Goal: Task Accomplishment & Management: Manage account settings

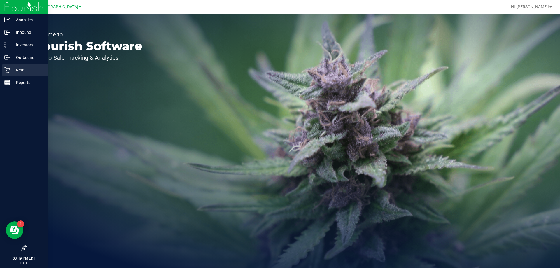
click at [9, 69] on icon at bounding box center [7, 70] width 6 height 6
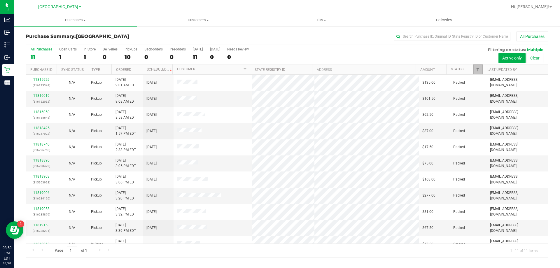
click at [477, 67] on link "Filter" at bounding box center [478, 69] width 10 height 10
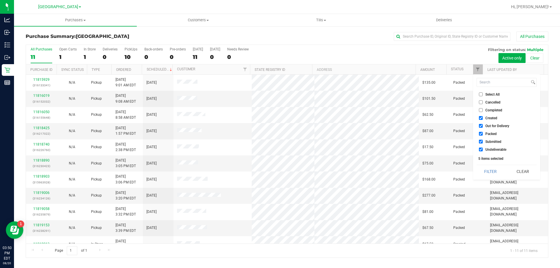
click at [494, 117] on span "Created" at bounding box center [491, 118] width 12 height 4
click at [483, 117] on input "Created" at bounding box center [481, 118] width 4 height 4
checkbox input "false"
click at [492, 126] on span "Out for Delivery" at bounding box center [497, 126] width 24 height 4
click at [483, 126] on input "Out for Delivery" at bounding box center [481, 126] width 4 height 4
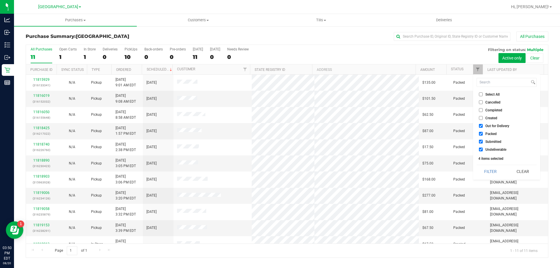
checkbox input "false"
click at [492, 134] on span "Packed" at bounding box center [490, 134] width 11 height 4
click at [483, 134] on input "Packed" at bounding box center [481, 134] width 4 height 4
checkbox input "false"
click at [492, 154] on div "Select All Cancelled Completed Created Out for Delivery Packed Submitted Undeli…" at bounding box center [506, 126] width 67 height 105
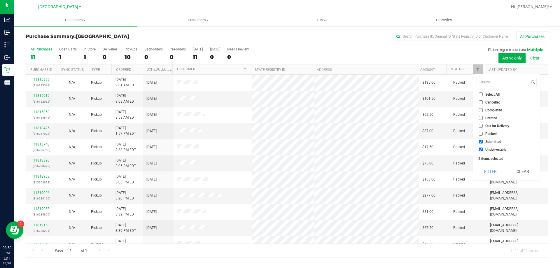
click at [492, 150] on span "Undeliverable" at bounding box center [495, 150] width 21 height 4
click at [483, 150] on input "Undeliverable" at bounding box center [481, 150] width 4 height 4
checkbox input "false"
click at [491, 169] on button "Filter" at bounding box center [491, 171] width 28 height 13
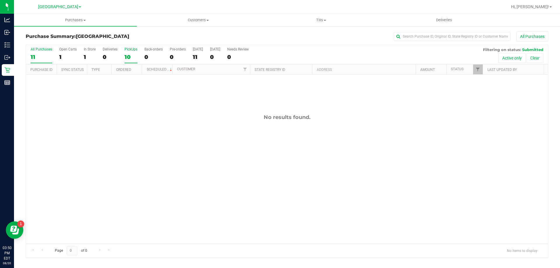
click at [133, 60] on div "10" at bounding box center [131, 57] width 13 height 7
click at [0, 0] on input "PickUps 10" at bounding box center [0, 0] width 0 height 0
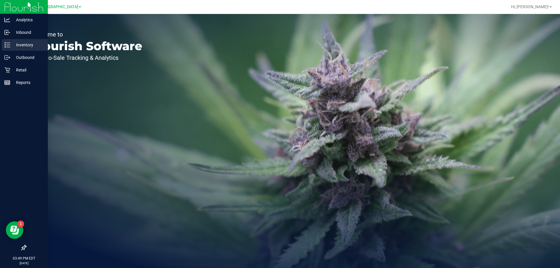
click at [9, 46] on icon at bounding box center [7, 45] width 6 height 6
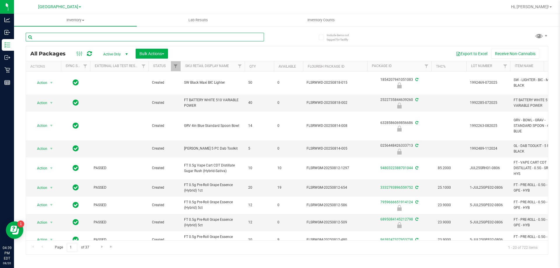
click at [83, 37] on input "text" at bounding box center [145, 37] width 238 height 9
type input "7838075543702192"
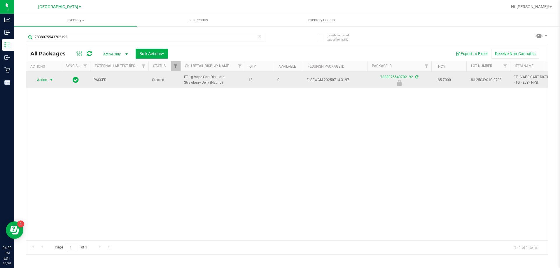
click at [43, 81] on span "Action" at bounding box center [40, 80] width 16 height 8
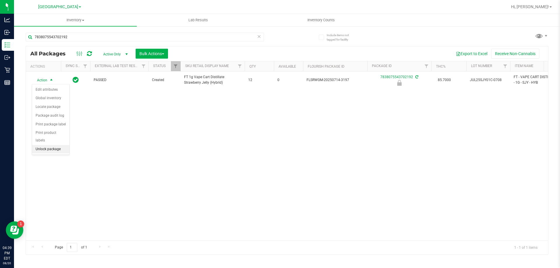
click at [57, 145] on li "Unlock package" at bounding box center [50, 149] width 37 height 9
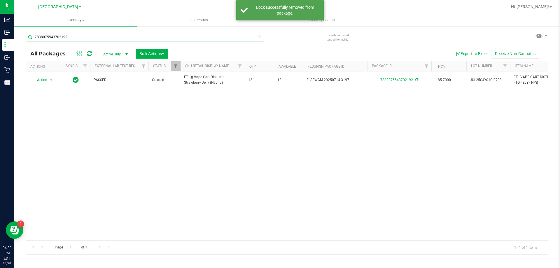
click at [88, 37] on input "7838075543702192" at bounding box center [145, 37] width 238 height 9
type input "5795488632432234"
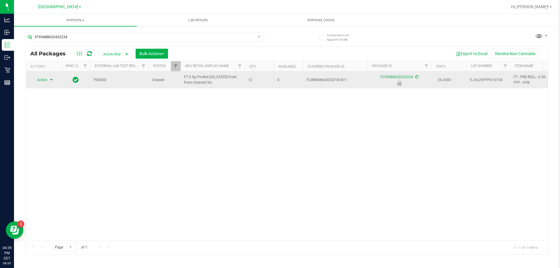
click at [43, 79] on span "Action" at bounding box center [40, 80] width 16 height 8
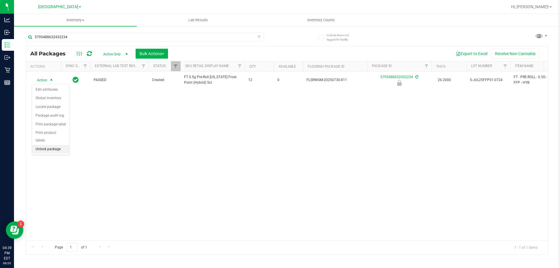
click at [51, 145] on li "Unlock package" at bounding box center [50, 149] width 37 height 9
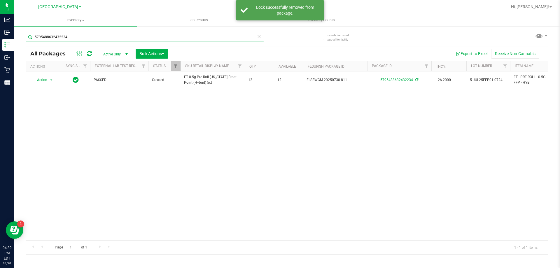
click at [91, 37] on input "5795488632432234" at bounding box center [145, 37] width 238 height 9
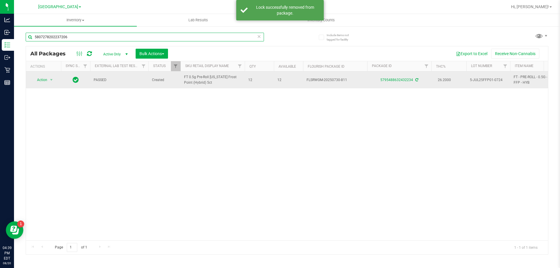
type input "5807278202237206"
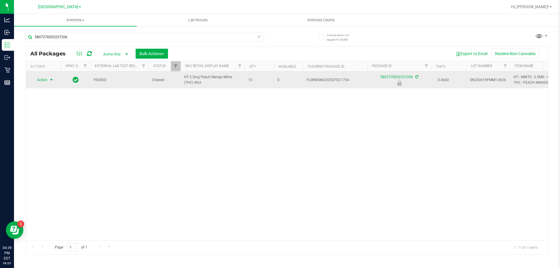
click at [49, 80] on span "select" at bounding box center [51, 80] width 5 height 5
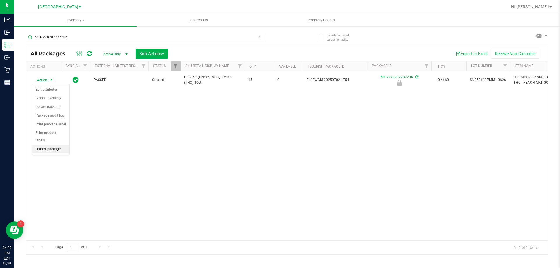
click at [54, 145] on li "Unlock package" at bounding box center [50, 149] width 37 height 9
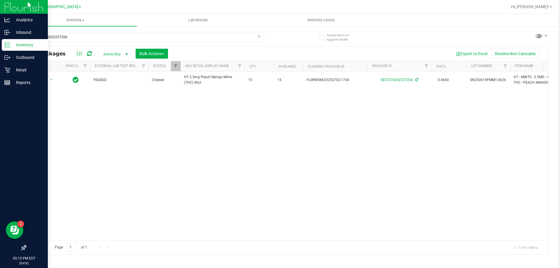
click at [0, 43] on div "Analytics Inbound Inventory Outbound Retail Reports 05:15 PM EDT 08/20/2025 08/…" at bounding box center [280, 134] width 560 height 268
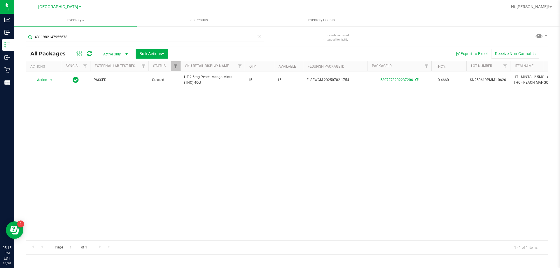
type input "4311982147955678"
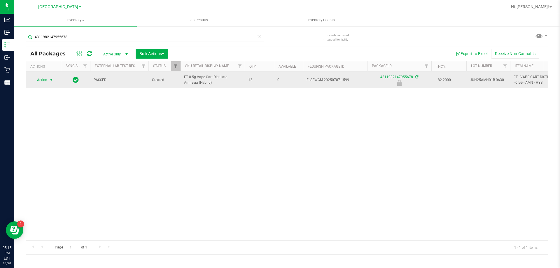
click at [53, 81] on span "select" at bounding box center [51, 80] width 5 height 5
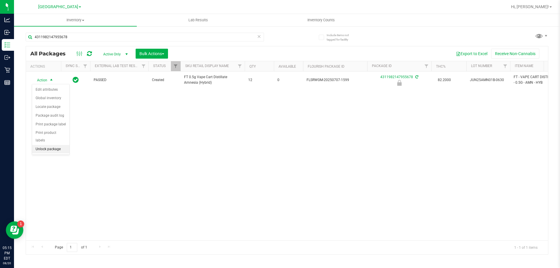
click at [62, 145] on li "Unlock package" at bounding box center [50, 149] width 37 height 9
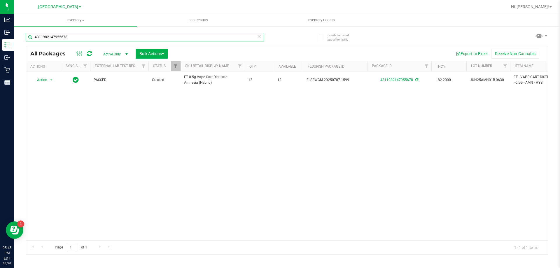
click at [103, 41] on input "4311982147955678" at bounding box center [145, 37] width 238 height 9
click at [103, 39] on input "4311982147955678" at bounding box center [145, 37] width 238 height 9
drag, startPoint x: 103, startPoint y: 39, endPoint x: 104, endPoint y: 45, distance: 5.9
click at [103, 40] on input "4311982147955678" at bounding box center [145, 37] width 238 height 9
type input "1116815505139262"
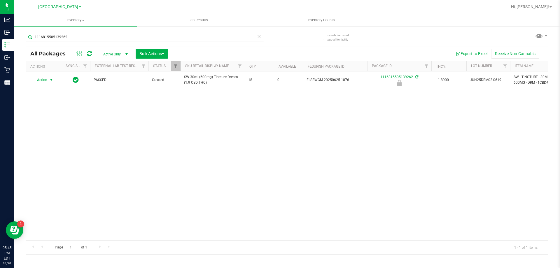
click at [47, 80] on span "Action" at bounding box center [40, 80] width 16 height 8
click at [50, 145] on li "Unlock package" at bounding box center [50, 149] width 37 height 9
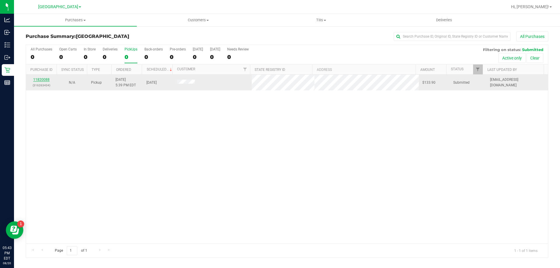
click at [46, 80] on link "11820088" at bounding box center [41, 80] width 16 height 4
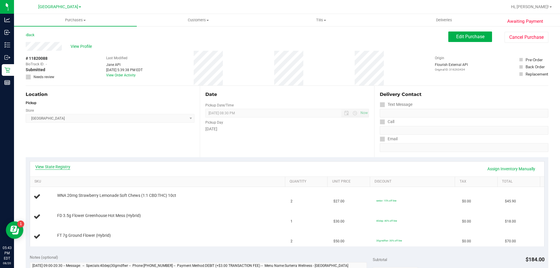
click at [58, 168] on link "View State Registry" at bounding box center [52, 167] width 35 height 6
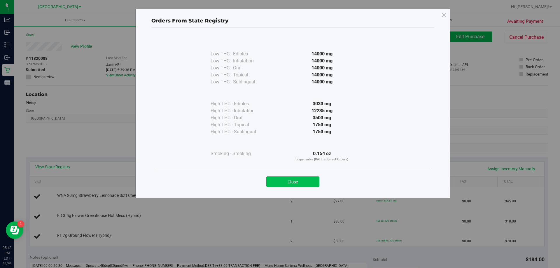
click at [309, 179] on button "Close" at bounding box center [292, 181] width 53 height 11
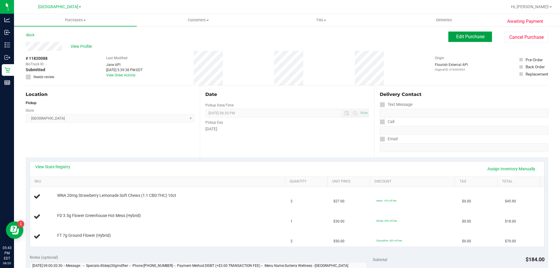
click at [469, 38] on span "Edit Purchase" at bounding box center [470, 37] width 28 height 6
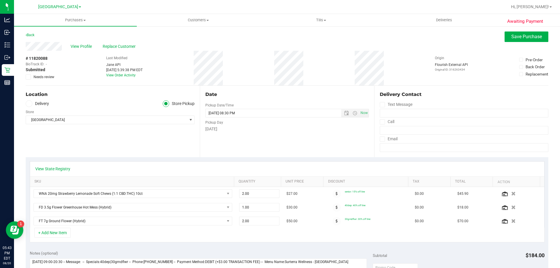
click at [29, 77] on icon at bounding box center [29, 77] width 4 height 0
click at [0, 0] on input "Needs review" at bounding box center [0, 0] width 0 height 0
click at [534, 38] on span "Save Purchase" at bounding box center [526, 37] width 31 height 6
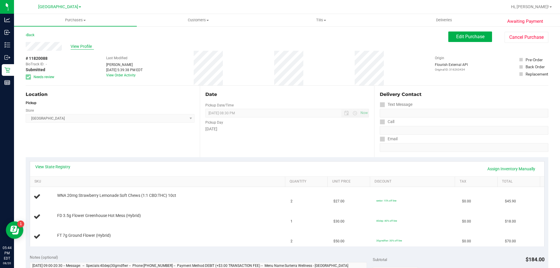
click at [89, 46] on span "View Profile" at bounding box center [82, 46] width 23 height 6
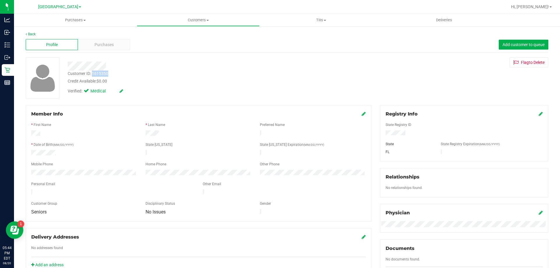
drag, startPoint x: 112, startPoint y: 73, endPoint x: 93, endPoint y: 73, distance: 19.3
click at [93, 73] on div "Customer ID: 1615350 Credit Available: $0.00" at bounding box center [196, 78] width 266 height 14
copy div "1615350"
click at [122, 47] on div "Purchases" at bounding box center [104, 44] width 52 height 11
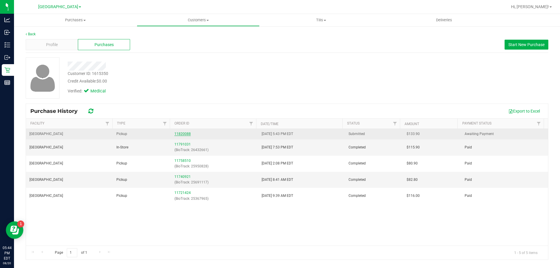
click at [177, 132] on link "11820088" at bounding box center [182, 134] width 16 height 4
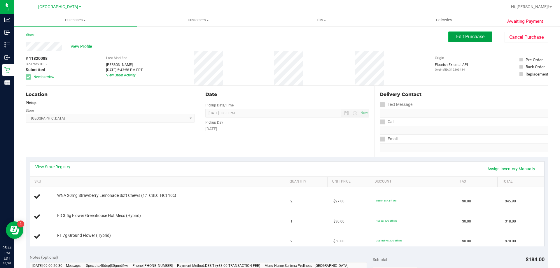
click at [467, 34] on span "Edit Purchase" at bounding box center [470, 37] width 28 height 6
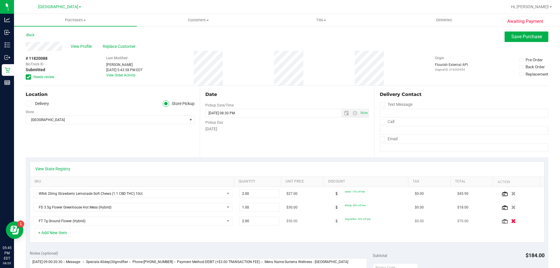
click at [511, 220] on icon "button" at bounding box center [513, 221] width 5 height 4
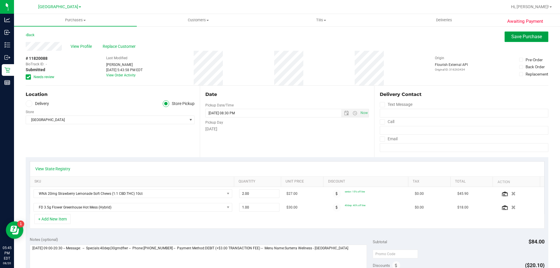
click at [511, 34] on span "Save Purchase" at bounding box center [526, 37] width 31 height 6
click at [148, 152] on div "Location Delivery Store Pickup Store North Palm Beach WC Select Store Bonita Sp…" at bounding box center [113, 121] width 174 height 71
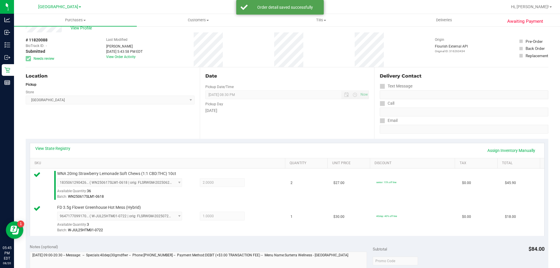
scroll to position [117, 0]
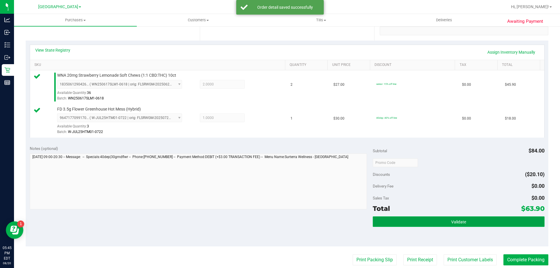
click at [408, 219] on button "Validate" at bounding box center [459, 221] width 172 height 11
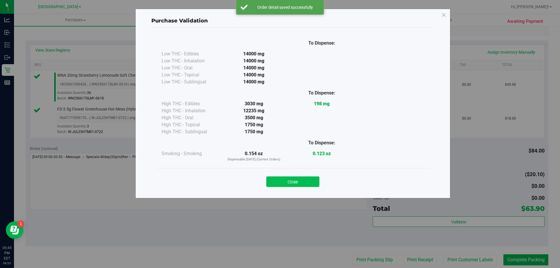
click at [301, 182] on button "Close" at bounding box center [292, 181] width 53 height 11
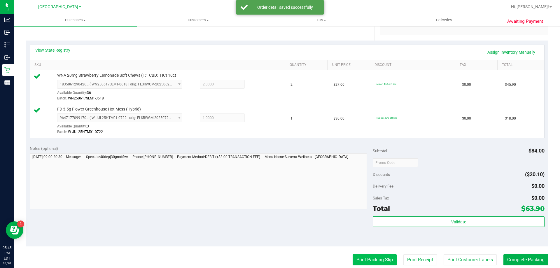
click at [384, 259] on button "Print Packing Slip" at bounding box center [375, 259] width 44 height 11
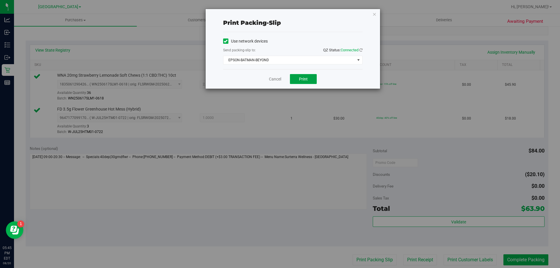
drag, startPoint x: 305, startPoint y: 81, endPoint x: 213, endPoint y: 1, distance: 121.9
click at [305, 81] on span "Print" at bounding box center [303, 79] width 9 height 5
click at [280, 59] on span "EPSON-BATMAN-BEYOND" at bounding box center [289, 60] width 132 height 8
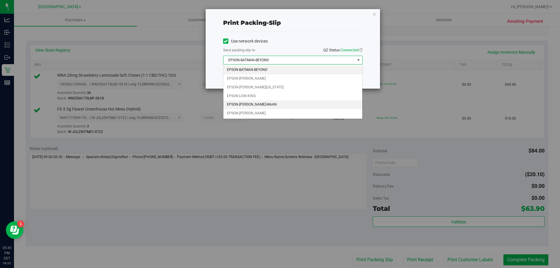
click at [254, 104] on li "EPSON-[PERSON_NAME]-MAAN" at bounding box center [292, 104] width 139 height 9
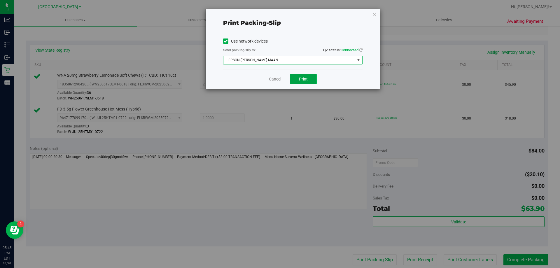
click at [301, 82] on button "Print" at bounding box center [303, 79] width 27 height 10
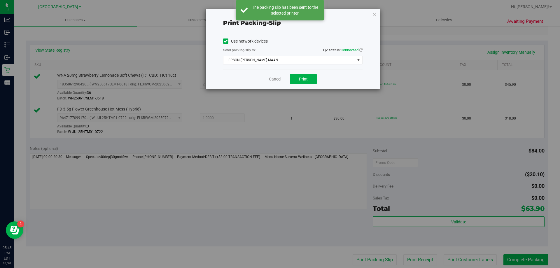
click at [272, 79] on link "Cancel" at bounding box center [275, 79] width 12 height 6
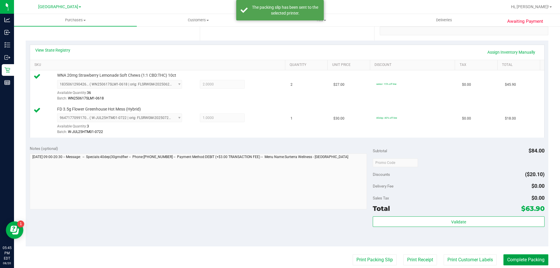
click at [528, 261] on button "Complete Packing" at bounding box center [526, 259] width 45 height 11
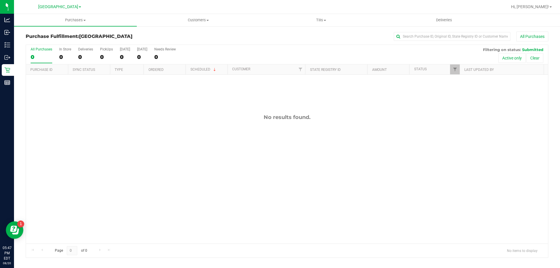
click at [99, 55] on div "All Purchases 0 In Store 0 Deliveries 0 PickUps 0 Today 0 Tomorrow 0 Needs Revi…" at bounding box center [287, 55] width 522 height 20
click at [100, 55] on div "0" at bounding box center [106, 57] width 13 height 7
click at [0, 0] on input "PickUps 0" at bounding box center [0, 0] width 0 height 0
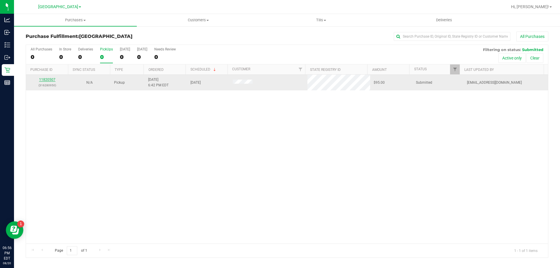
click at [51, 81] on link "11820507" at bounding box center [47, 80] width 16 height 4
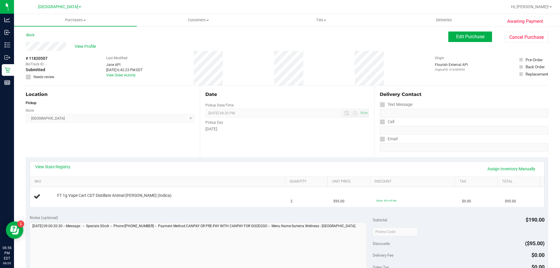
click at [60, 170] on div "View State Registry Assign Inventory Manually" at bounding box center [287, 169] width 504 height 10
click at [62, 168] on link "View State Registry" at bounding box center [52, 167] width 35 height 6
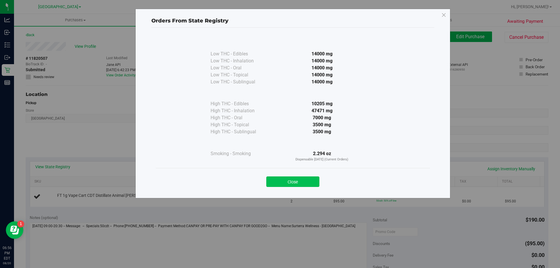
click at [301, 183] on button "Close" at bounding box center [292, 181] width 53 height 11
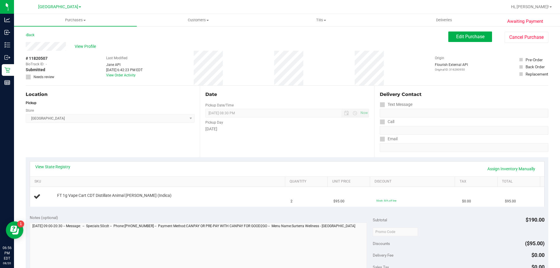
click at [143, 167] on div "View State Registry Assign Inventory Manually" at bounding box center [287, 169] width 504 height 10
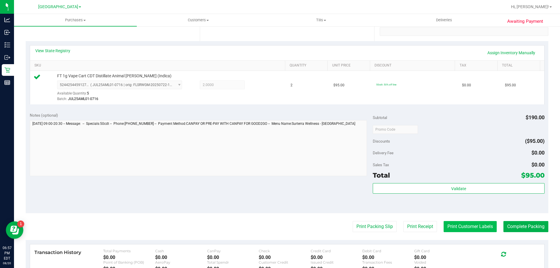
scroll to position [117, 0]
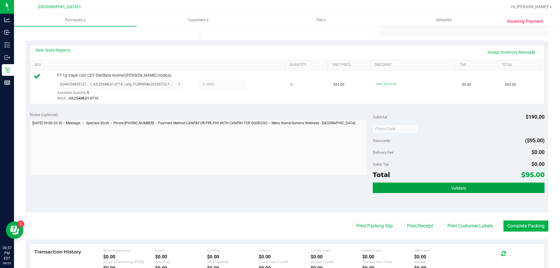
click at [468, 188] on button "Validate" at bounding box center [459, 188] width 172 height 11
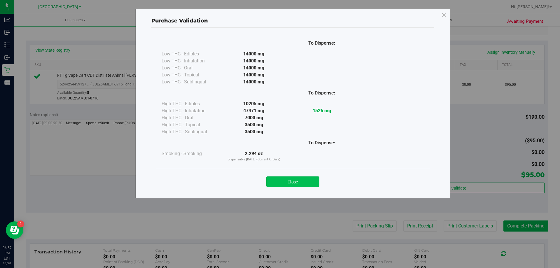
click at [296, 186] on button "Close" at bounding box center [292, 181] width 53 height 11
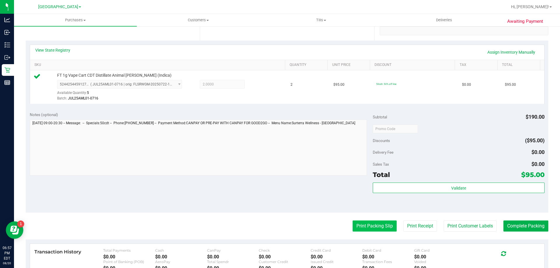
click at [378, 224] on button "Print Packing Slip" at bounding box center [375, 226] width 44 height 11
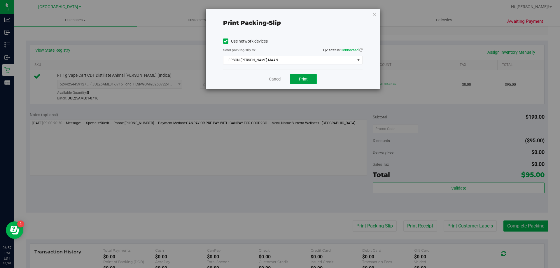
click at [302, 81] on button "Print" at bounding box center [303, 79] width 27 height 10
click at [279, 79] on link "Cancel" at bounding box center [275, 79] width 12 height 6
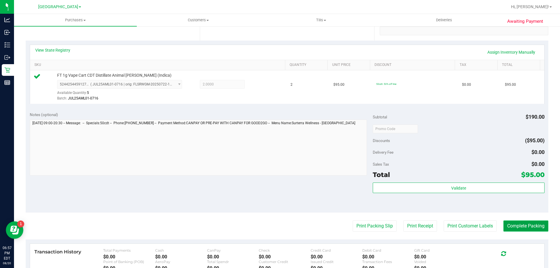
click at [536, 226] on button "Complete Packing" at bounding box center [526, 226] width 45 height 11
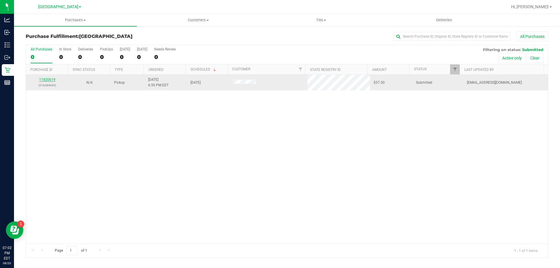
click at [52, 78] on link "11820619" at bounding box center [47, 80] width 16 height 4
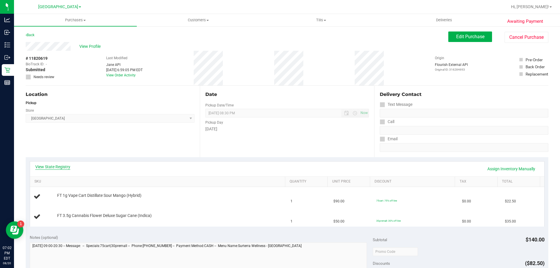
click at [56, 165] on link "View State Registry" at bounding box center [52, 167] width 35 height 6
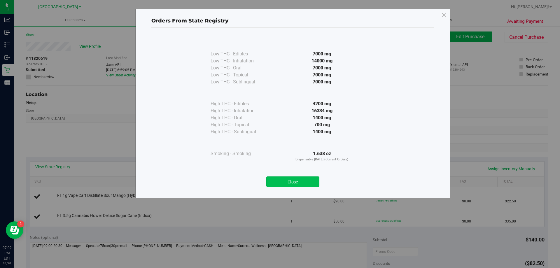
click at [308, 179] on button "Close" at bounding box center [292, 181] width 53 height 11
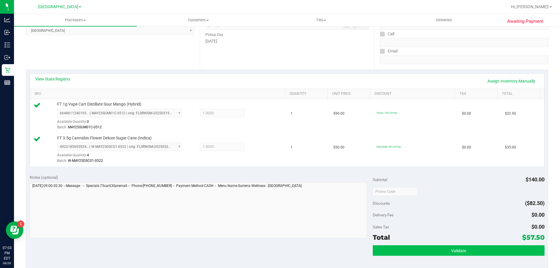
scroll to position [117, 0]
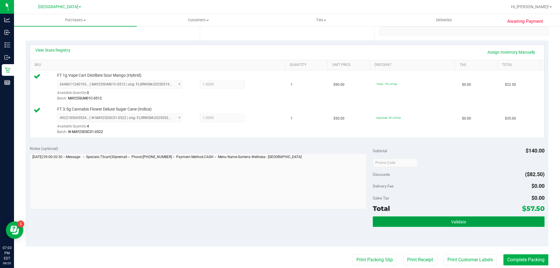
click at [443, 219] on button "Validate" at bounding box center [459, 221] width 172 height 11
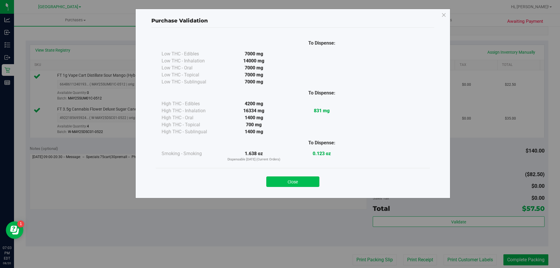
click at [291, 181] on button "Close" at bounding box center [292, 181] width 53 height 11
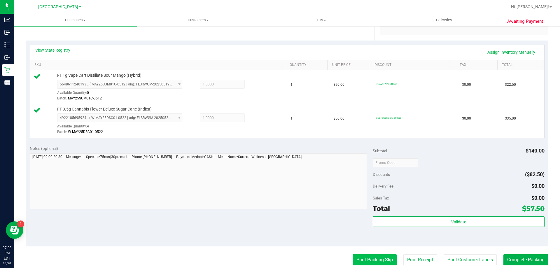
click at [368, 259] on button "Print Packing Slip" at bounding box center [375, 259] width 44 height 11
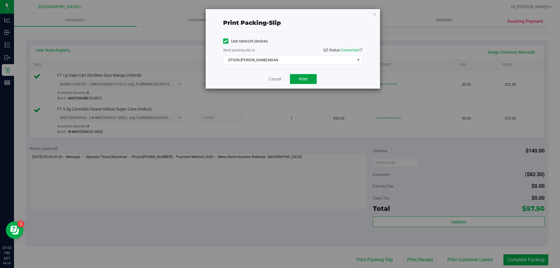
click at [308, 78] on button "Print" at bounding box center [303, 79] width 27 height 10
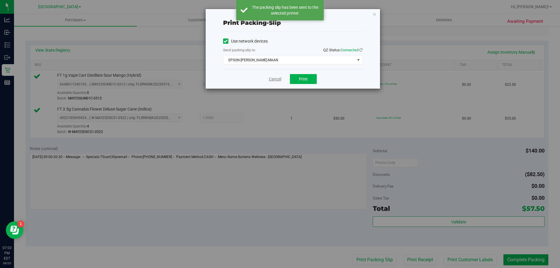
click at [275, 79] on link "Cancel" at bounding box center [275, 79] width 12 height 6
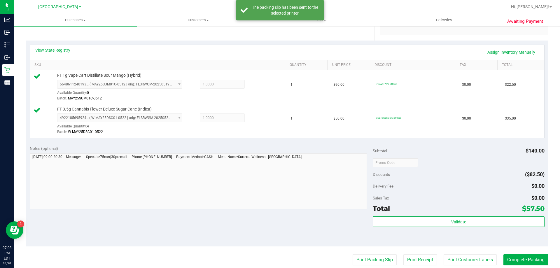
click at [506, 254] on purchase-details "Back Edit Purchase Cancel Purchase View Profile # 11820619 BioTrack ID: - Submi…" at bounding box center [287, 149] width 523 height 468
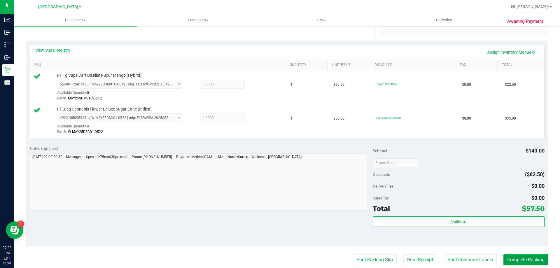
drag, startPoint x: 510, startPoint y: 258, endPoint x: 516, endPoint y: 263, distance: 8.3
click at [510, 259] on button "Complete Packing" at bounding box center [526, 259] width 45 height 11
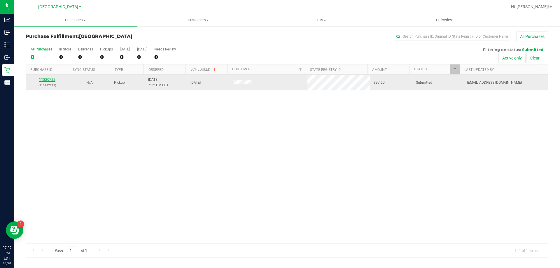
click at [47, 80] on link "11820722" at bounding box center [47, 80] width 16 height 4
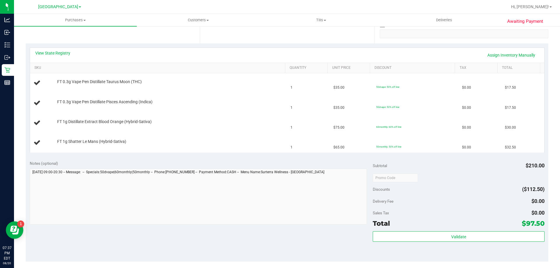
scroll to position [117, 0]
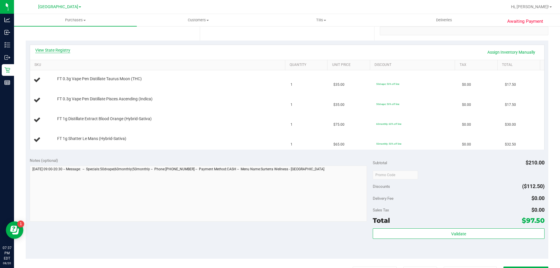
click at [61, 50] on link "View State Registry" at bounding box center [52, 50] width 35 height 6
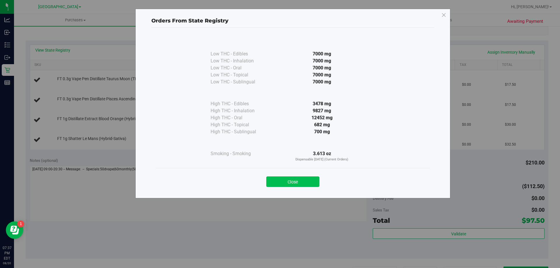
click at [291, 185] on button "Close" at bounding box center [292, 181] width 53 height 11
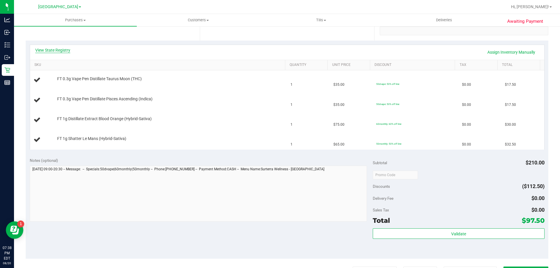
click at [61, 50] on link "View State Registry" at bounding box center [52, 50] width 35 height 6
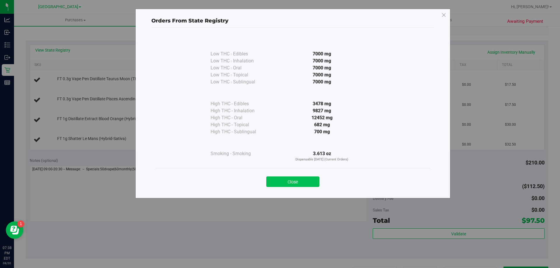
click at [303, 179] on button "Close" at bounding box center [292, 181] width 53 height 11
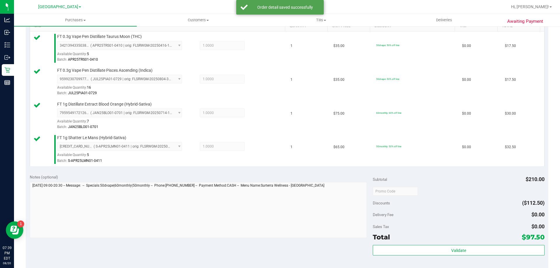
scroll to position [175, 0]
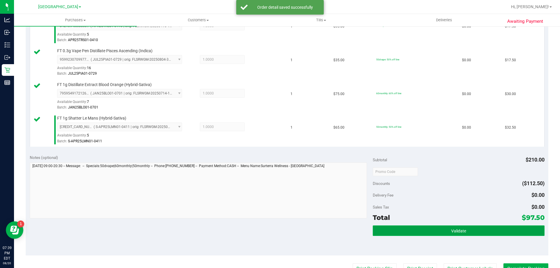
click at [454, 228] on button "Validate" at bounding box center [459, 230] width 172 height 11
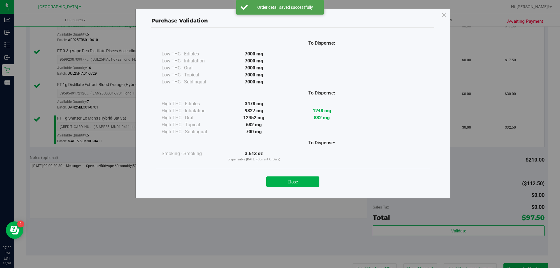
click at [281, 175] on div "Close" at bounding box center [292, 180] width 265 height 15
click at [282, 177] on button "Close" at bounding box center [292, 181] width 53 height 11
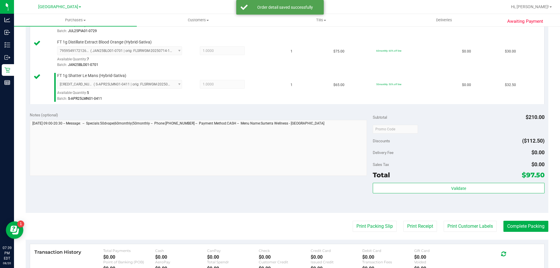
scroll to position [263, 0]
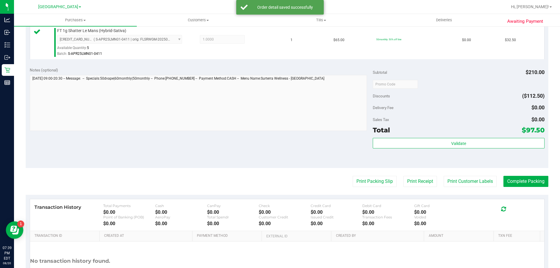
click at [364, 192] on purchase-details "Back Edit Purchase Cancel Purchase View Profile # 11820722 BioTrack ID: - Submi…" at bounding box center [287, 36] width 523 height 535
click at [364, 183] on button "Print Packing Slip" at bounding box center [375, 181] width 44 height 11
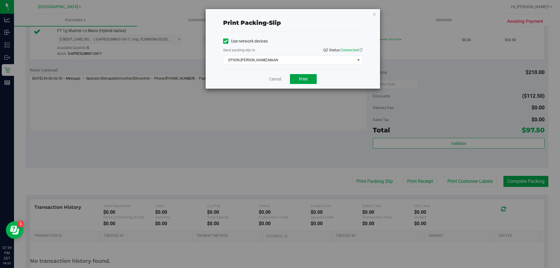
click at [305, 78] on span "Print" at bounding box center [303, 79] width 9 height 5
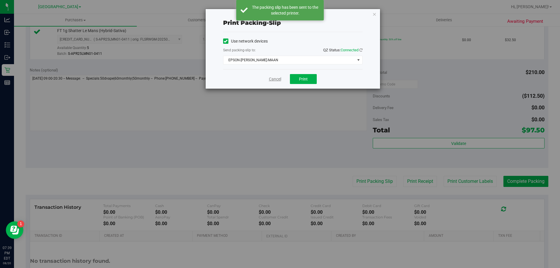
click at [274, 79] on link "Cancel" at bounding box center [275, 79] width 12 height 6
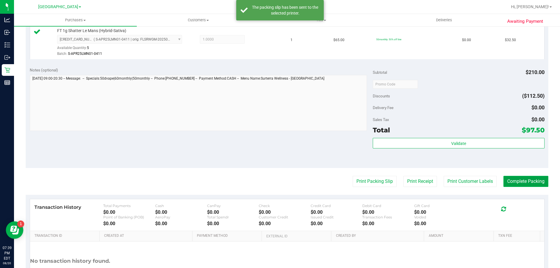
click at [523, 183] on button "Complete Packing" at bounding box center [526, 181] width 45 height 11
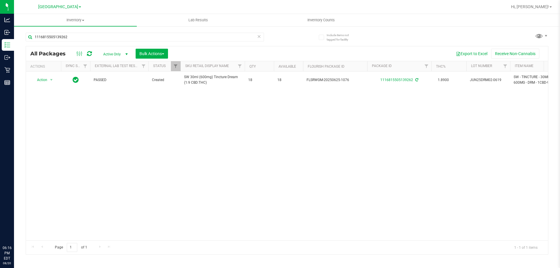
click at [82, 34] on input "1116815505139262" at bounding box center [145, 37] width 238 height 9
type input "s"
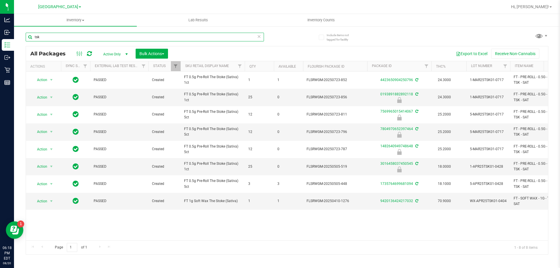
click at [105, 39] on input "tsk" at bounding box center [145, 37] width 238 height 9
type input "0193891882892118"
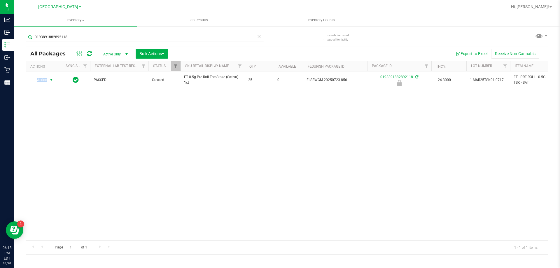
click at [45, 80] on span "Action" at bounding box center [40, 80] width 16 height 8
click at [53, 146] on li "Unlock package" at bounding box center [50, 149] width 37 height 9
click at [116, 38] on input "0193891882892118" at bounding box center [145, 37] width 238 height 9
click at [116, 37] on input "0193891882892118" at bounding box center [145, 37] width 238 height 9
type input "9589346428563387"
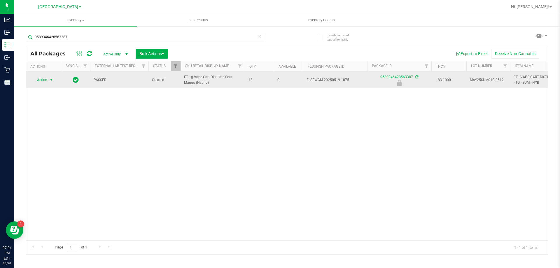
click at [49, 79] on span "select" at bounding box center [51, 80] width 5 height 5
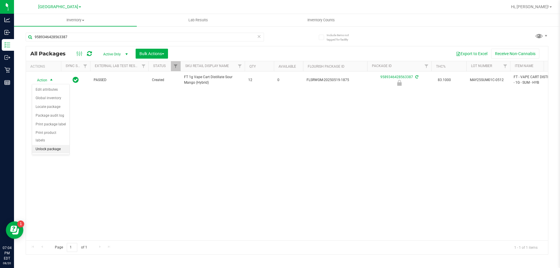
click at [45, 145] on li "Unlock package" at bounding box center [50, 149] width 37 height 9
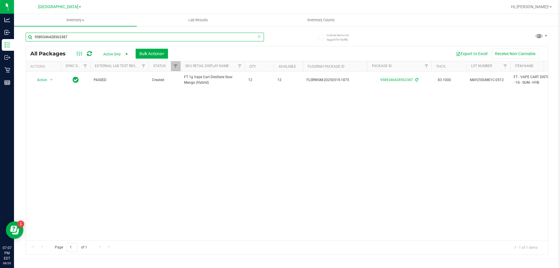
click at [83, 33] on input "9589346428563387" at bounding box center [145, 37] width 238 height 9
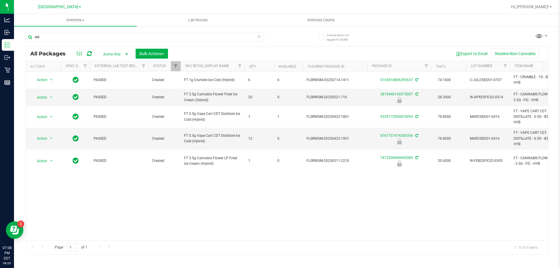
click at [262, 181] on div "Action Action Adjust qty Create package Edit attributes Global inventory Locate…" at bounding box center [287, 155] width 522 height 169
click at [98, 37] on input "ied" at bounding box center [145, 37] width 238 height 9
type input "8761707474383356"
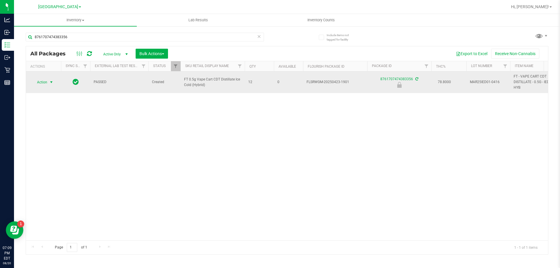
click at [42, 86] on td "Action Action Edit attributes Global inventory Locate package Package audit log…" at bounding box center [43, 82] width 35 height 22
click at [48, 81] on span "select" at bounding box center [51, 82] width 7 height 8
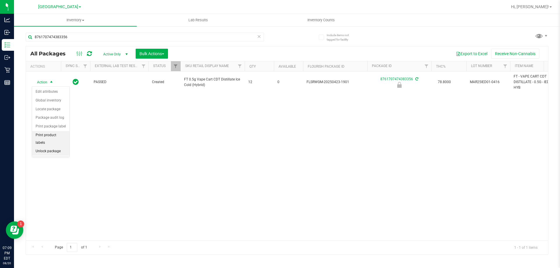
click at [48, 147] on li "Unlock package" at bounding box center [50, 151] width 37 height 9
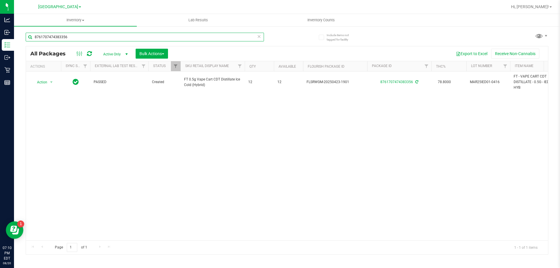
click at [116, 40] on input "8761707474383356" at bounding box center [145, 37] width 238 height 9
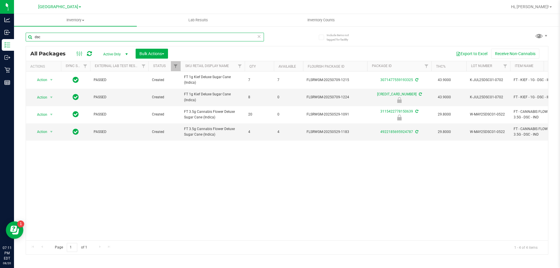
click at [98, 36] on input "dsc" at bounding box center [145, 37] width 238 height 9
type input "3115422778150639"
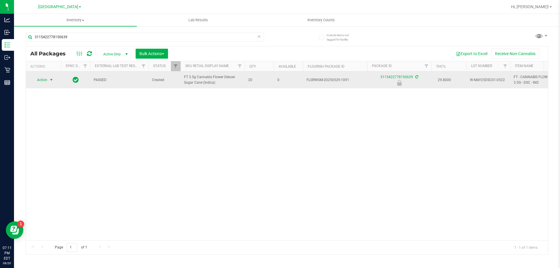
click at [45, 78] on span "Action" at bounding box center [40, 80] width 16 height 8
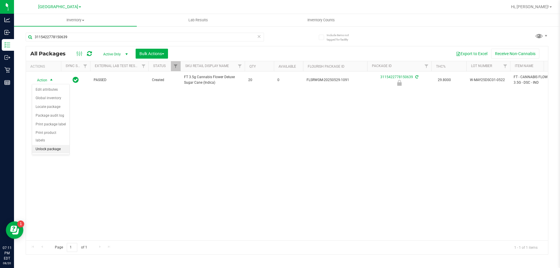
click at [43, 145] on li "Unlock package" at bounding box center [50, 149] width 37 height 9
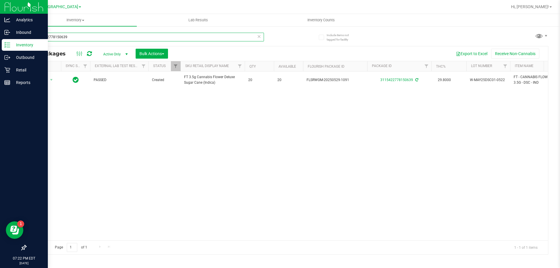
drag, startPoint x: 96, startPoint y: 36, endPoint x: 0, endPoint y: 40, distance: 96.1
click at [1, 40] on div "Analytics Inbound Inventory Outbound Retail Reports 07:22 PM EDT 08/20/2025 08/…" at bounding box center [280, 134] width 560 height 268
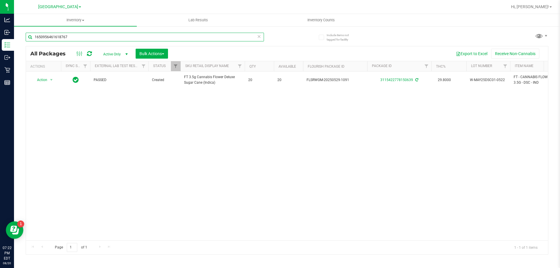
type input "1650956461618767"
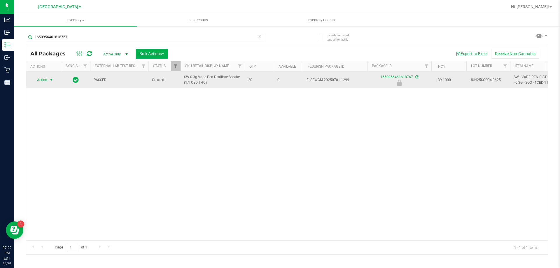
click at [49, 80] on span "select" at bounding box center [51, 80] width 7 height 8
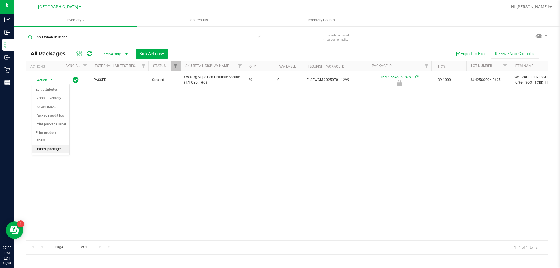
click at [59, 145] on li "Unlock package" at bounding box center [50, 149] width 37 height 9
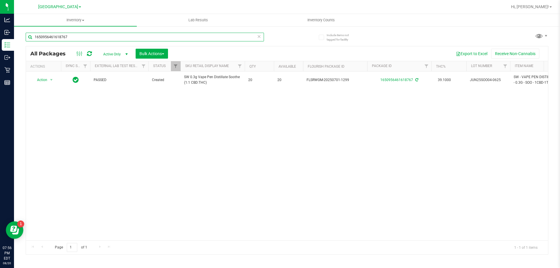
click at [98, 38] on input "1650956461618767" at bounding box center [145, 37] width 238 height 9
click at [98, 37] on input "1650956461618767" at bounding box center [145, 37] width 238 height 9
type input "7708473734843784"
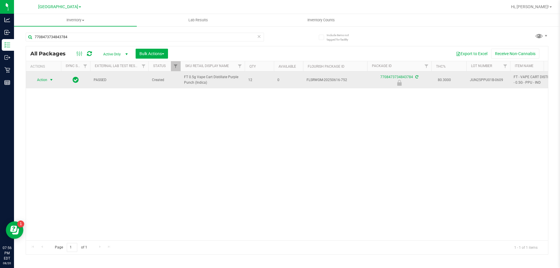
click at [42, 80] on span "Action" at bounding box center [40, 80] width 16 height 8
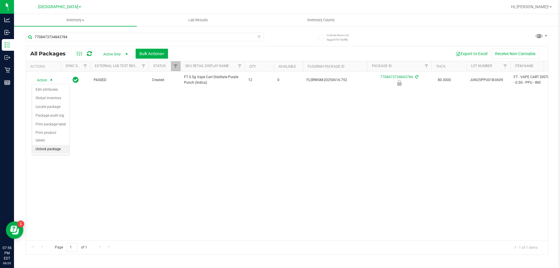
click at [59, 146] on li "Unlock package" at bounding box center [50, 149] width 37 height 9
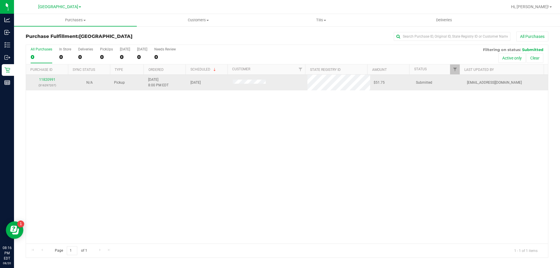
click at [304, 83] on tr "11820991 (316297207) N/A Pickup [DATE] 8:00 PM EDT 8/20/2025 $51.75 Submitted […" at bounding box center [287, 83] width 522 height 16
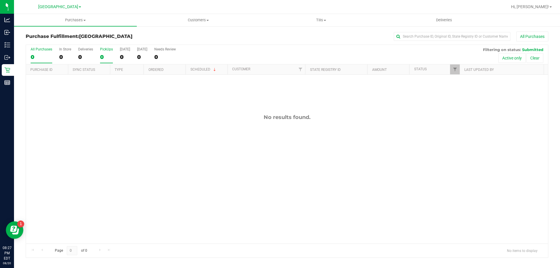
click at [103, 53] on label "PickUps 0" at bounding box center [106, 55] width 13 height 16
click at [0, 0] on input "PickUps 0" at bounding box center [0, 0] width 0 height 0
click at [534, 4] on span "Hi, [PERSON_NAME]!" at bounding box center [530, 6] width 38 height 5
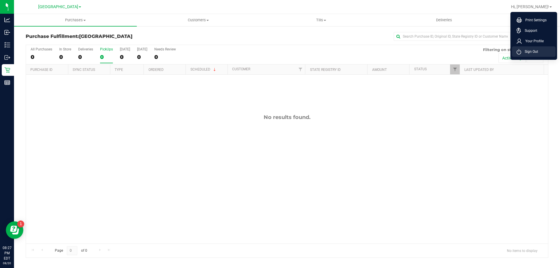
click at [528, 51] on span "Sign Out" at bounding box center [529, 52] width 17 height 6
